Goal: Navigation & Orientation: Find specific page/section

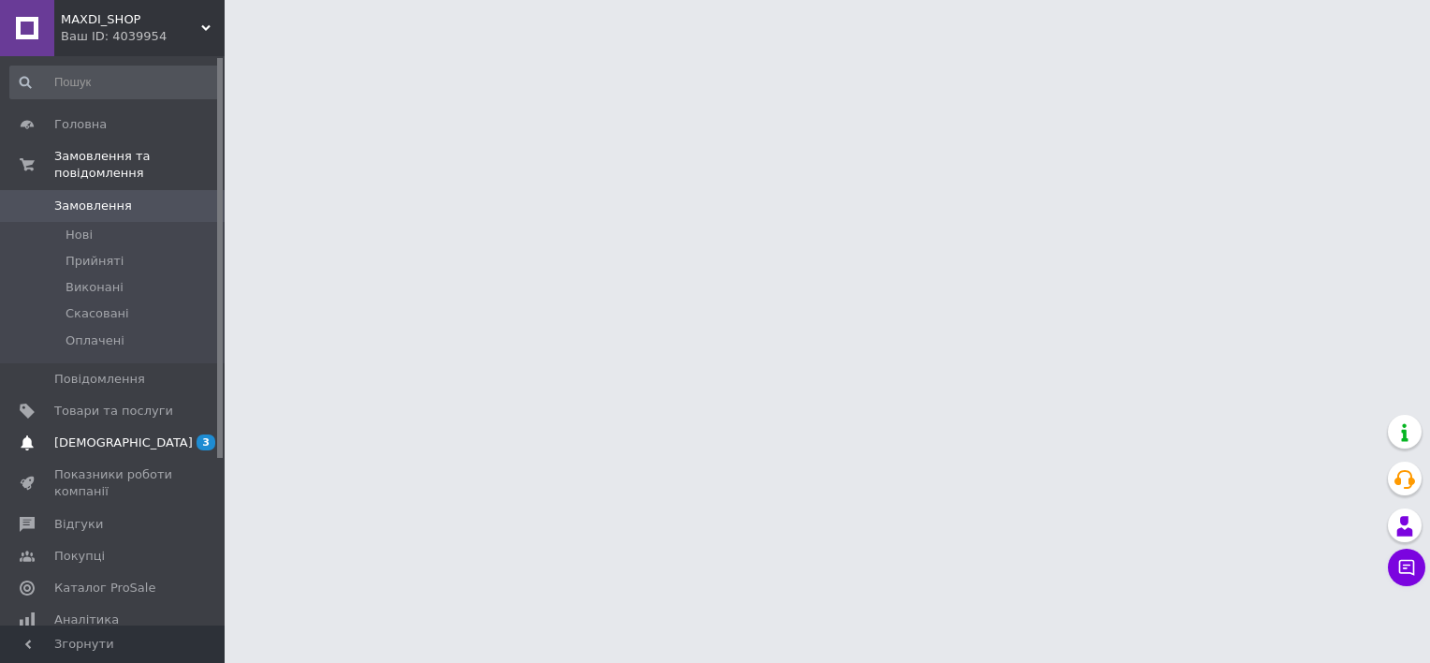
click at [110, 434] on span "[DEMOGRAPHIC_DATA]" at bounding box center [123, 442] width 139 height 17
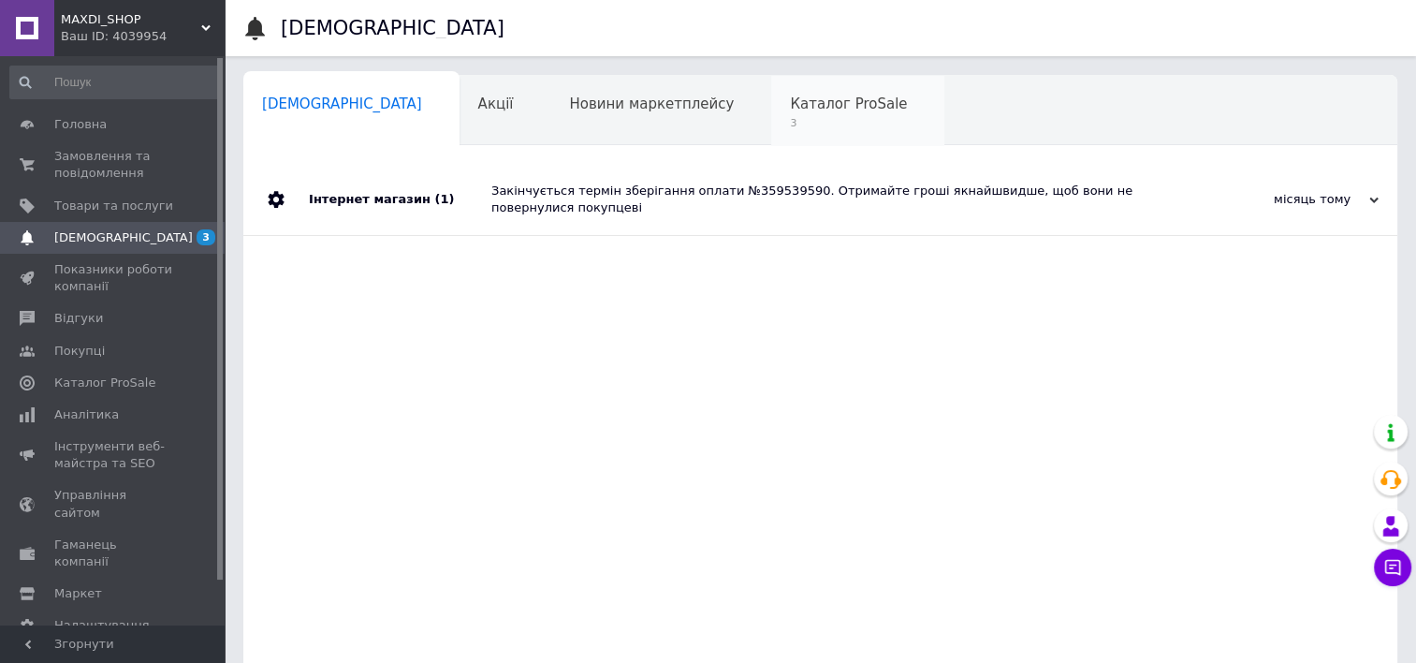
click at [790, 111] on span "Каталог ProSale" at bounding box center [848, 103] width 117 height 17
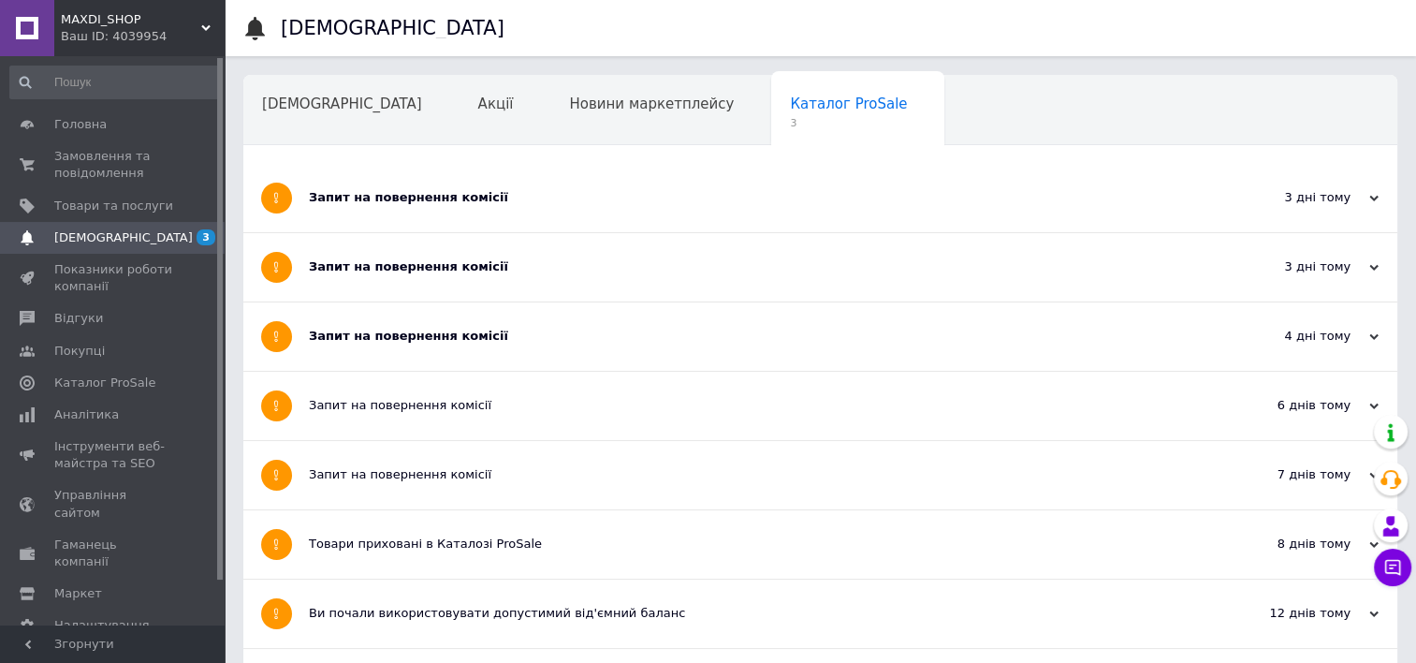
click at [735, 198] on div "Запит на повернення комісії" at bounding box center [750, 197] width 883 height 17
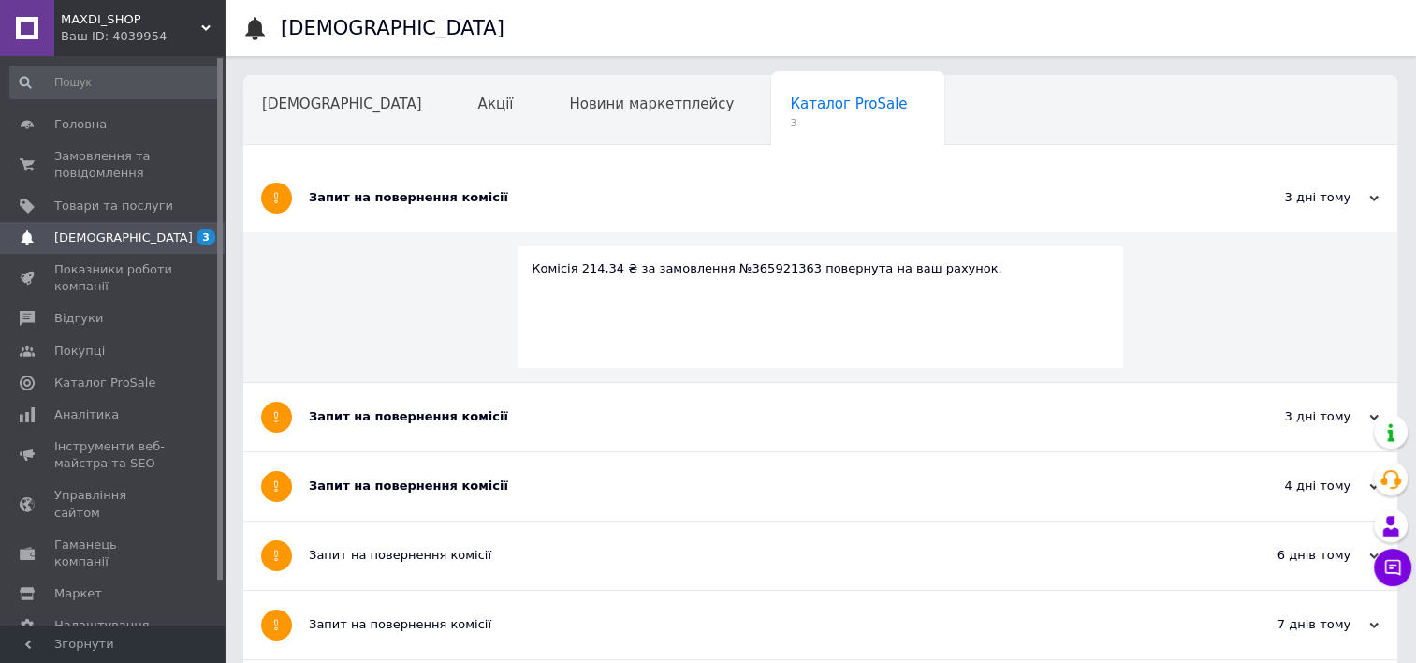
click at [735, 198] on div "Запит на повернення комісії" at bounding box center [750, 197] width 883 height 17
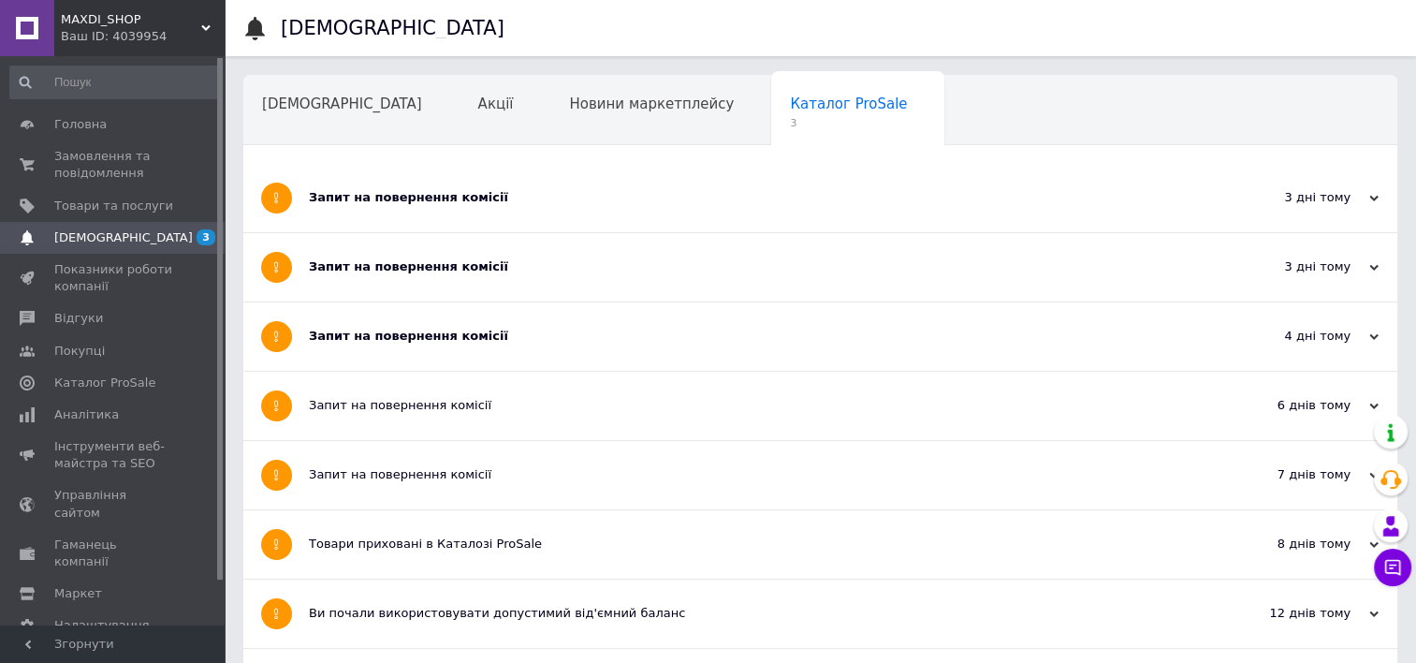
click at [714, 277] on div "Запит на повернення комісії" at bounding box center [750, 267] width 883 height 68
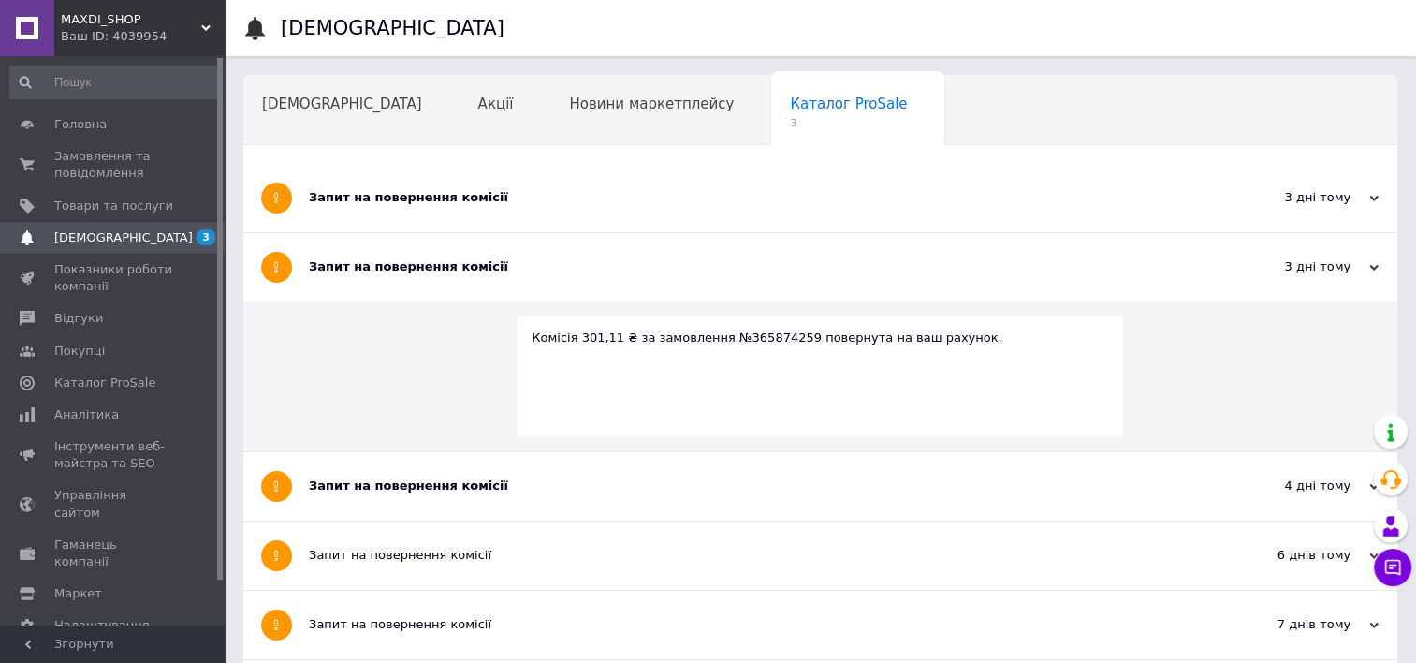
click at [714, 277] on div "Запит на повернення комісії" at bounding box center [750, 267] width 883 height 68
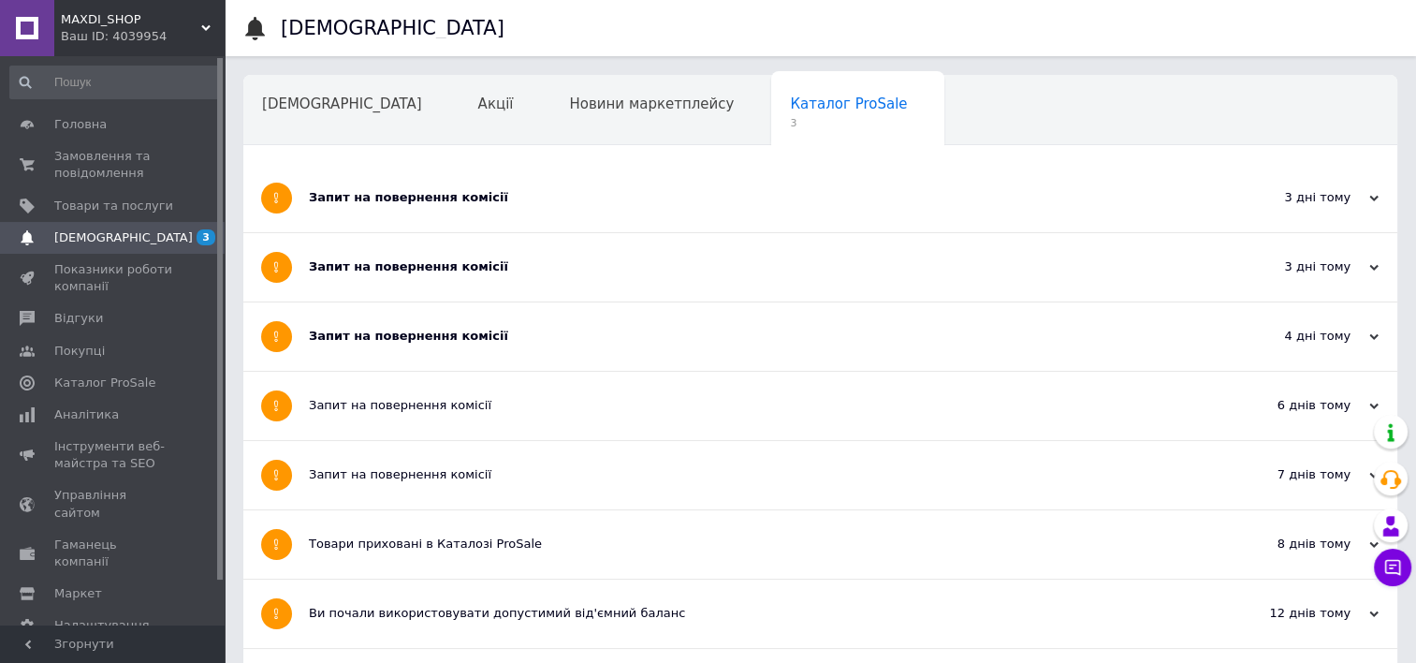
click at [700, 328] on div "Запит на повернення комісії" at bounding box center [750, 336] width 883 height 17
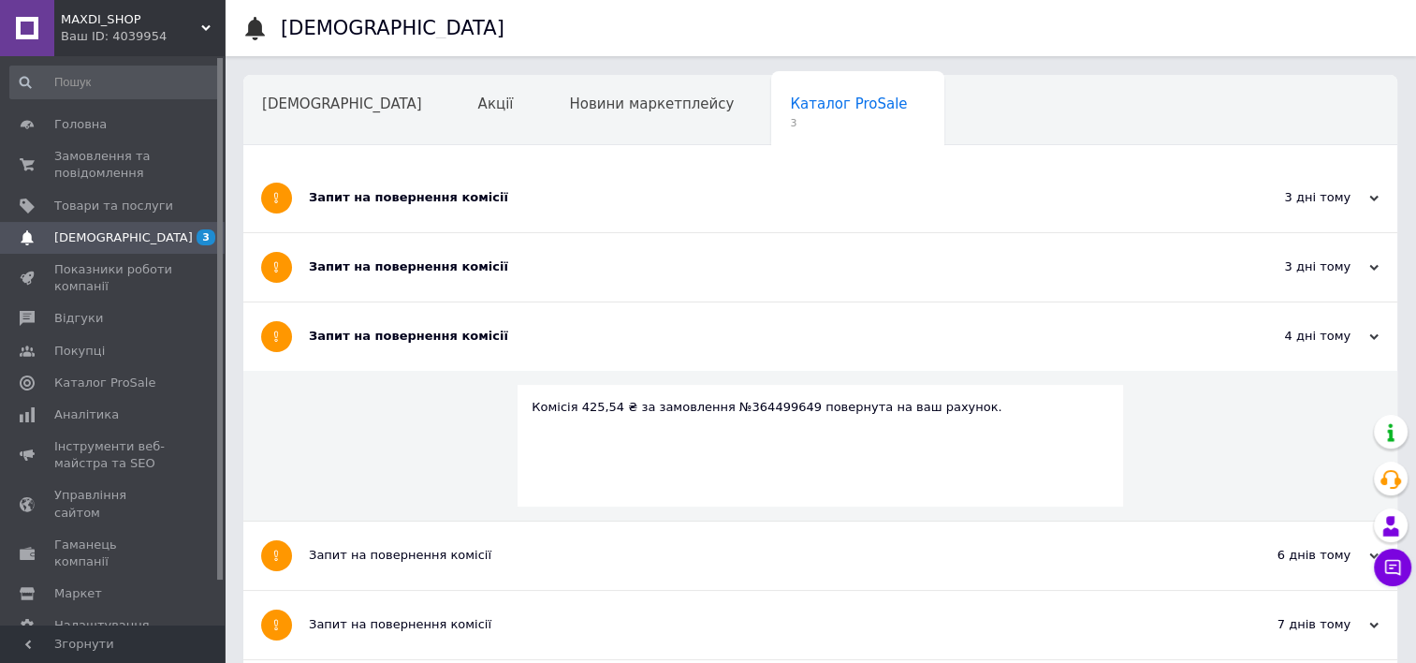
click at [700, 328] on div "Запит на повернення комісії" at bounding box center [750, 336] width 883 height 17
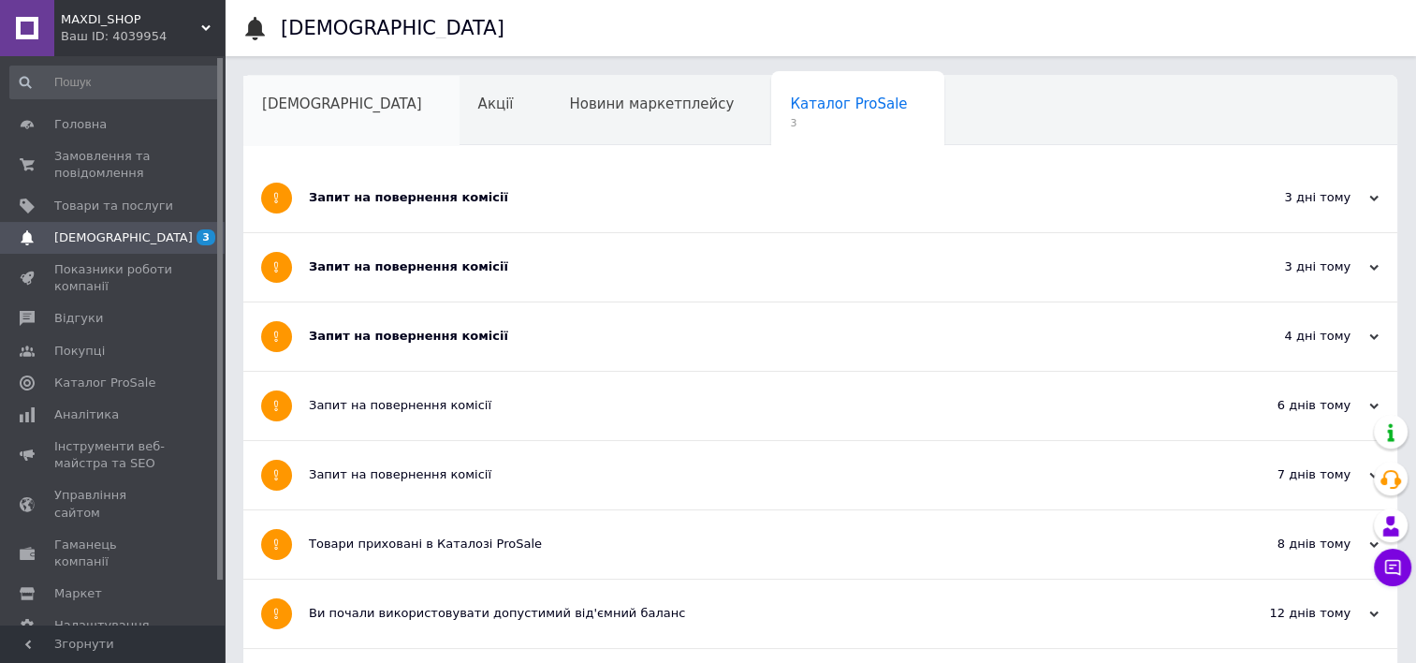
click at [318, 95] on span "[DEMOGRAPHIC_DATA]" at bounding box center [342, 103] width 160 height 17
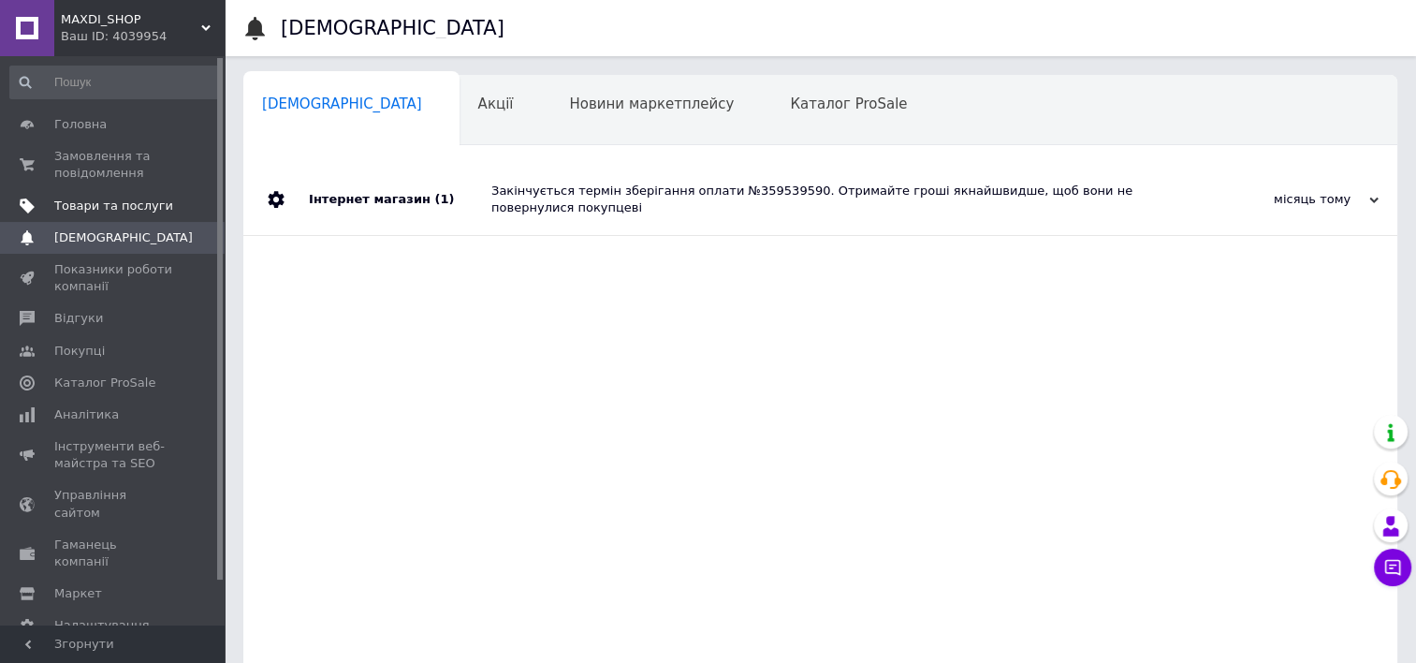
click at [75, 198] on span "Товари та послуги" at bounding box center [113, 205] width 119 height 17
